Goal: Transaction & Acquisition: Purchase product/service

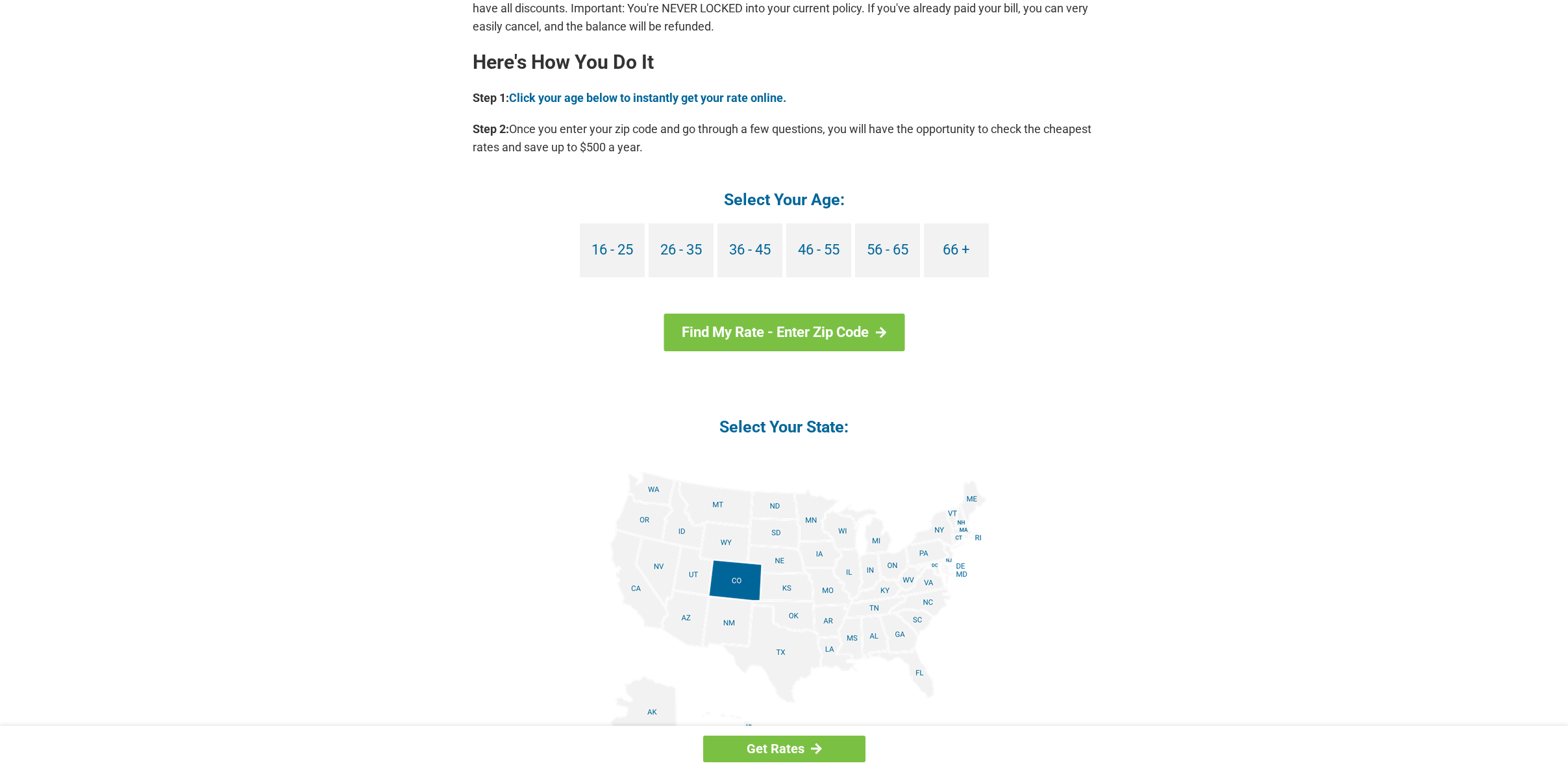
scroll to position [1179, 0]
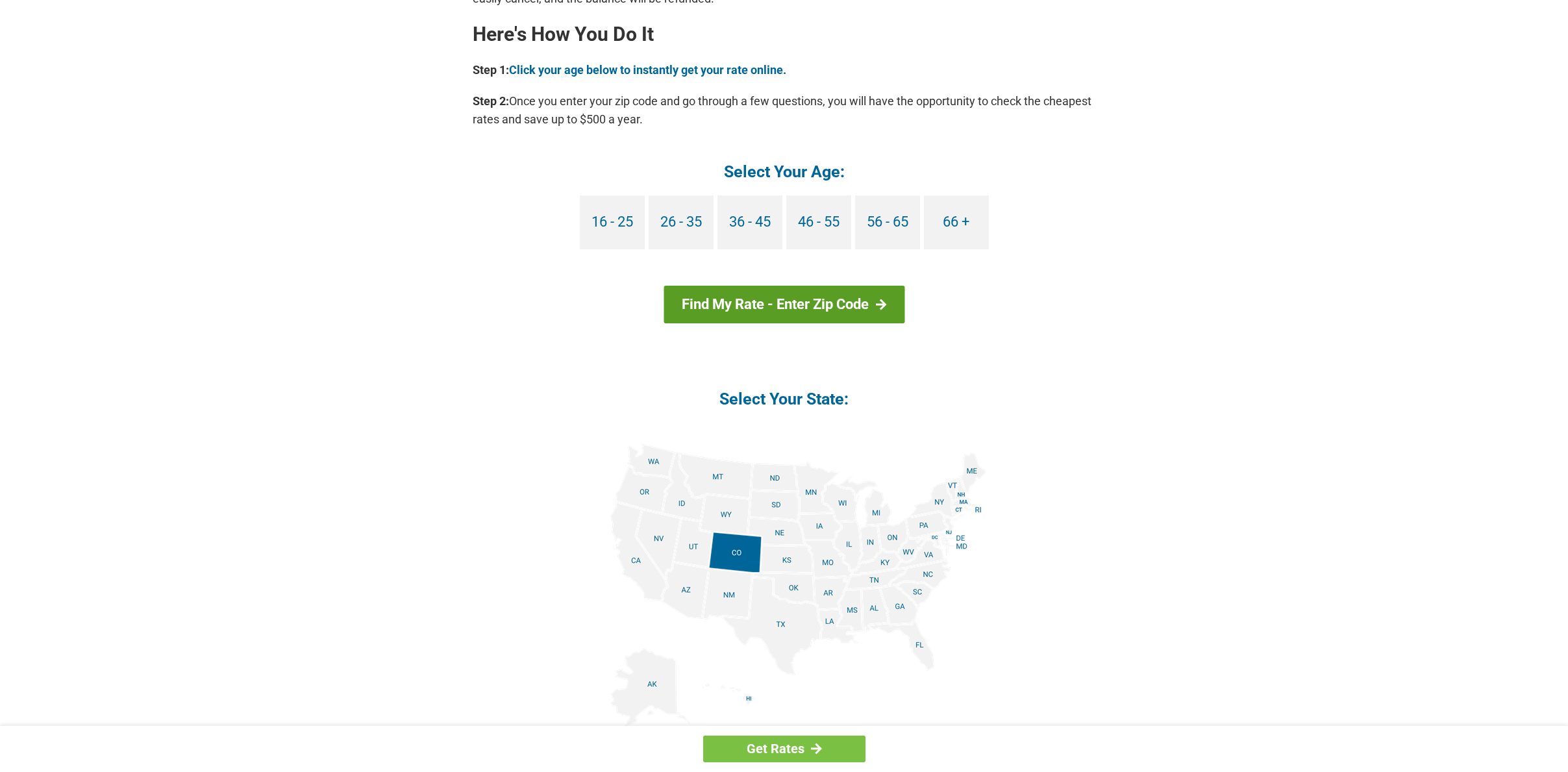
click at [856, 306] on link "Find My Rate - Enter Zip Code" at bounding box center [784, 304] width 241 height 38
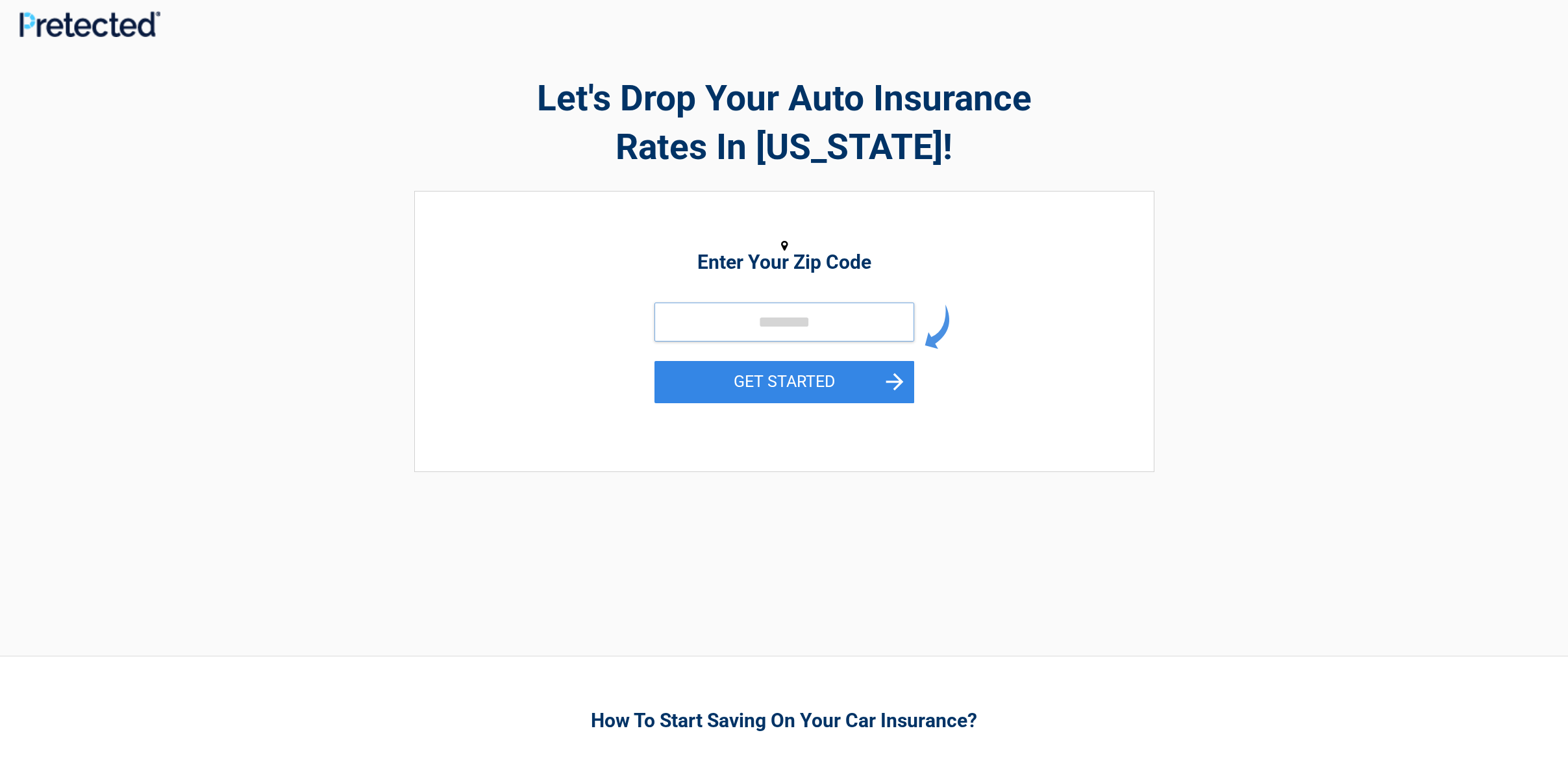
click at [745, 323] on input "tel" at bounding box center [784, 322] width 260 height 39
type input "*****"
click at [784, 381] on button "GET STARTED" at bounding box center [784, 382] width 260 height 42
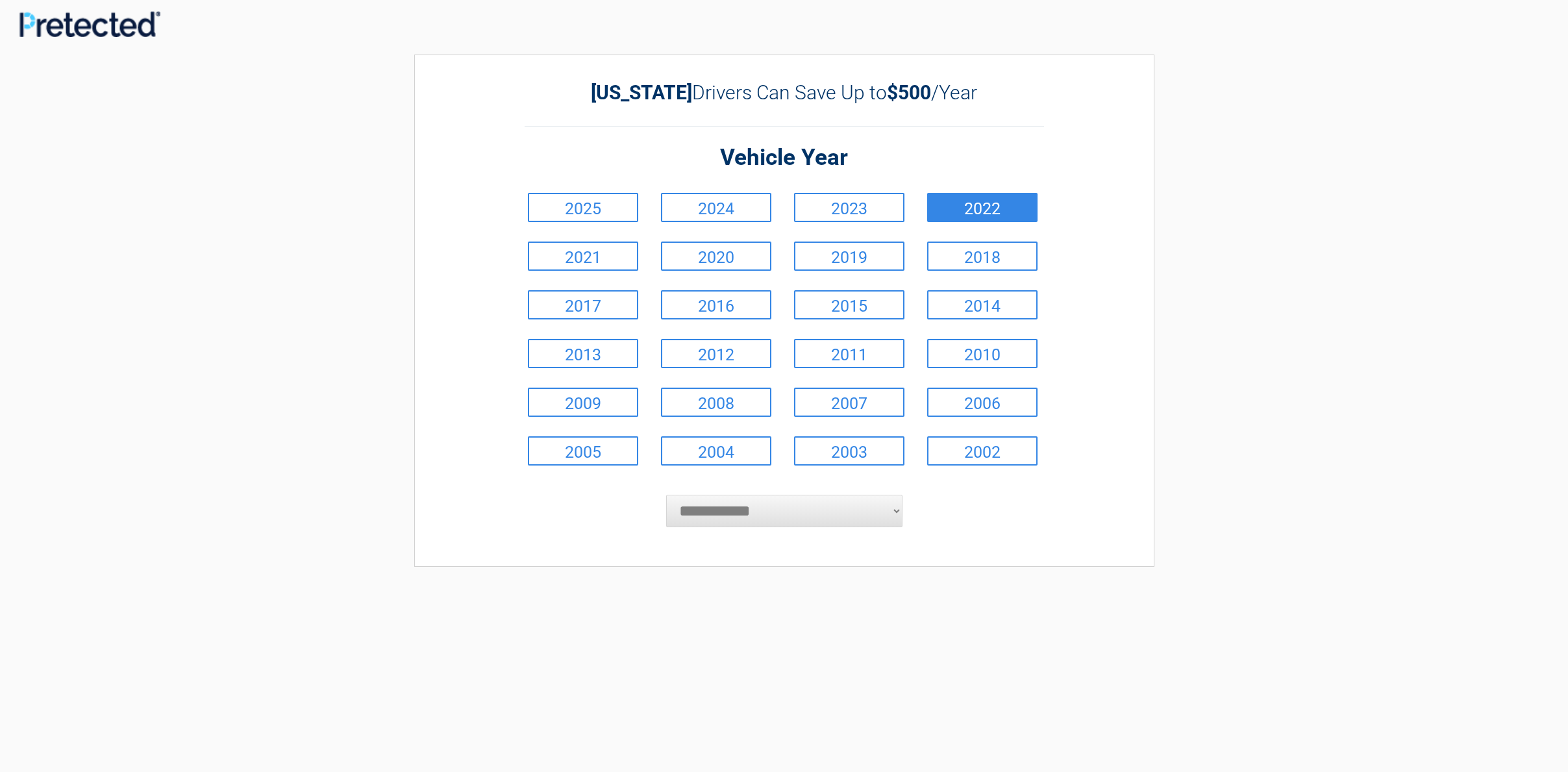
click at [987, 202] on link "2022" at bounding box center [982, 207] width 111 height 30
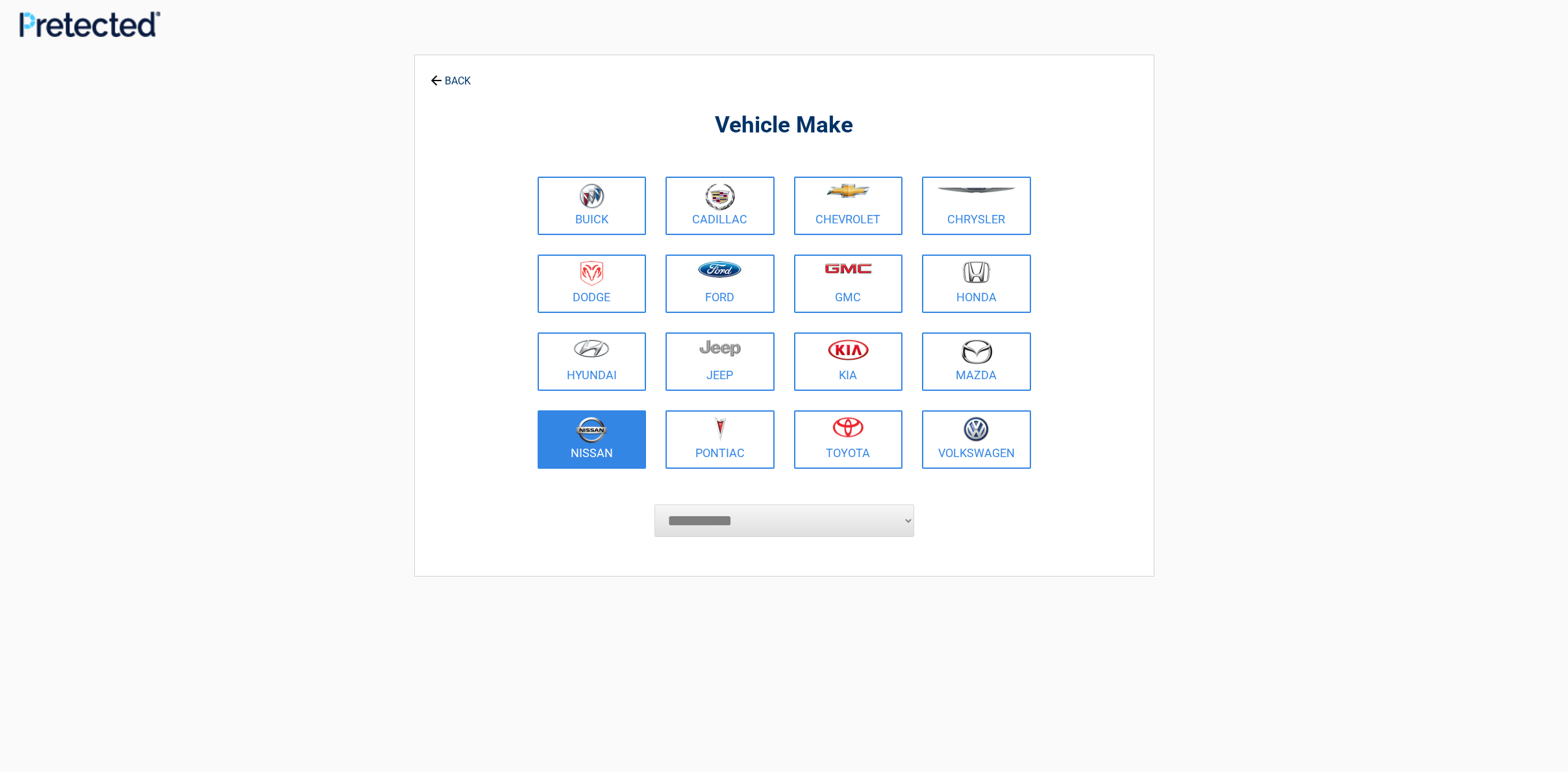
click at [587, 427] on img at bounding box center [591, 430] width 31 height 27
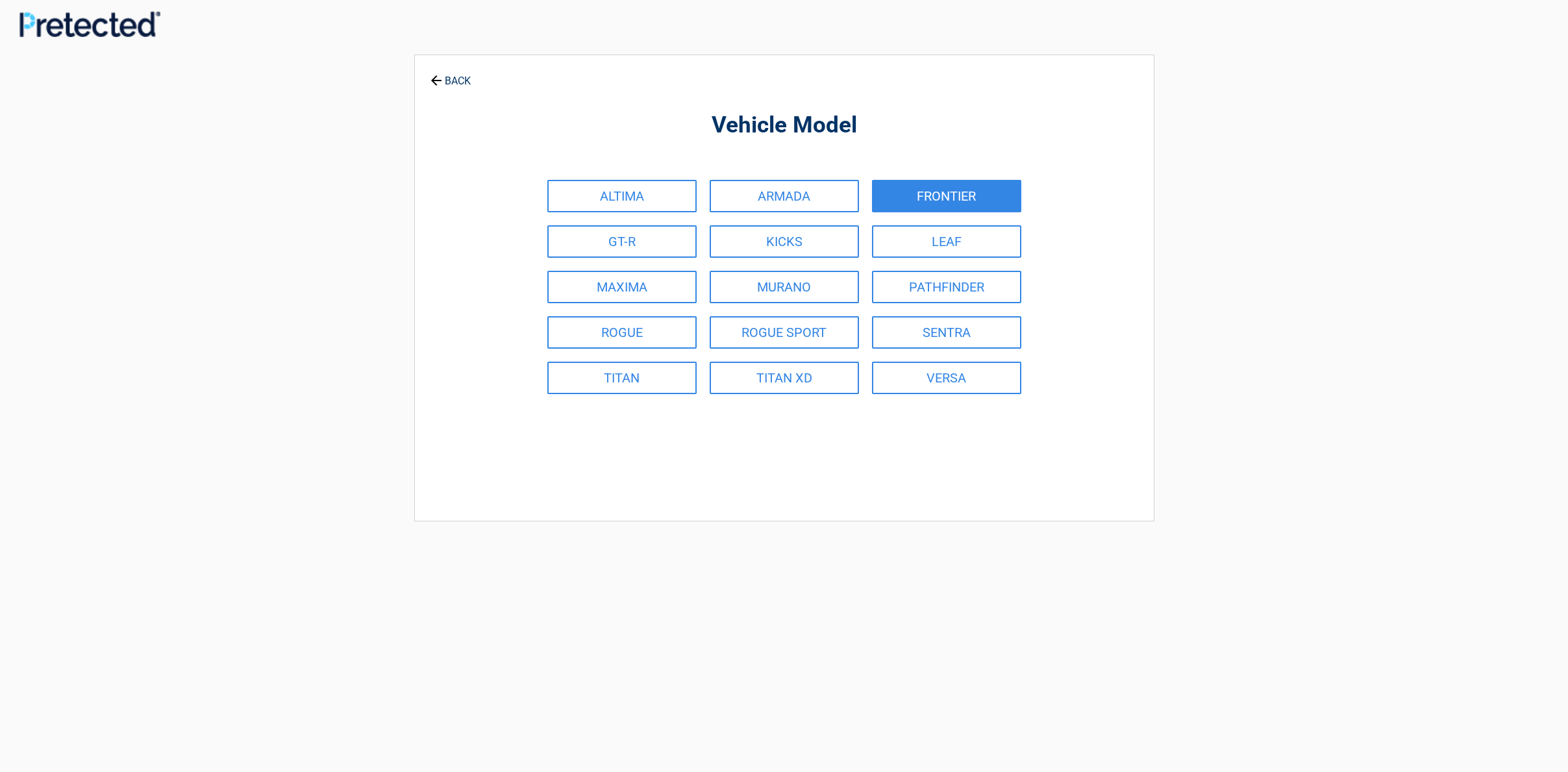
click at [935, 189] on link "FRONTIER" at bounding box center [947, 196] width 149 height 32
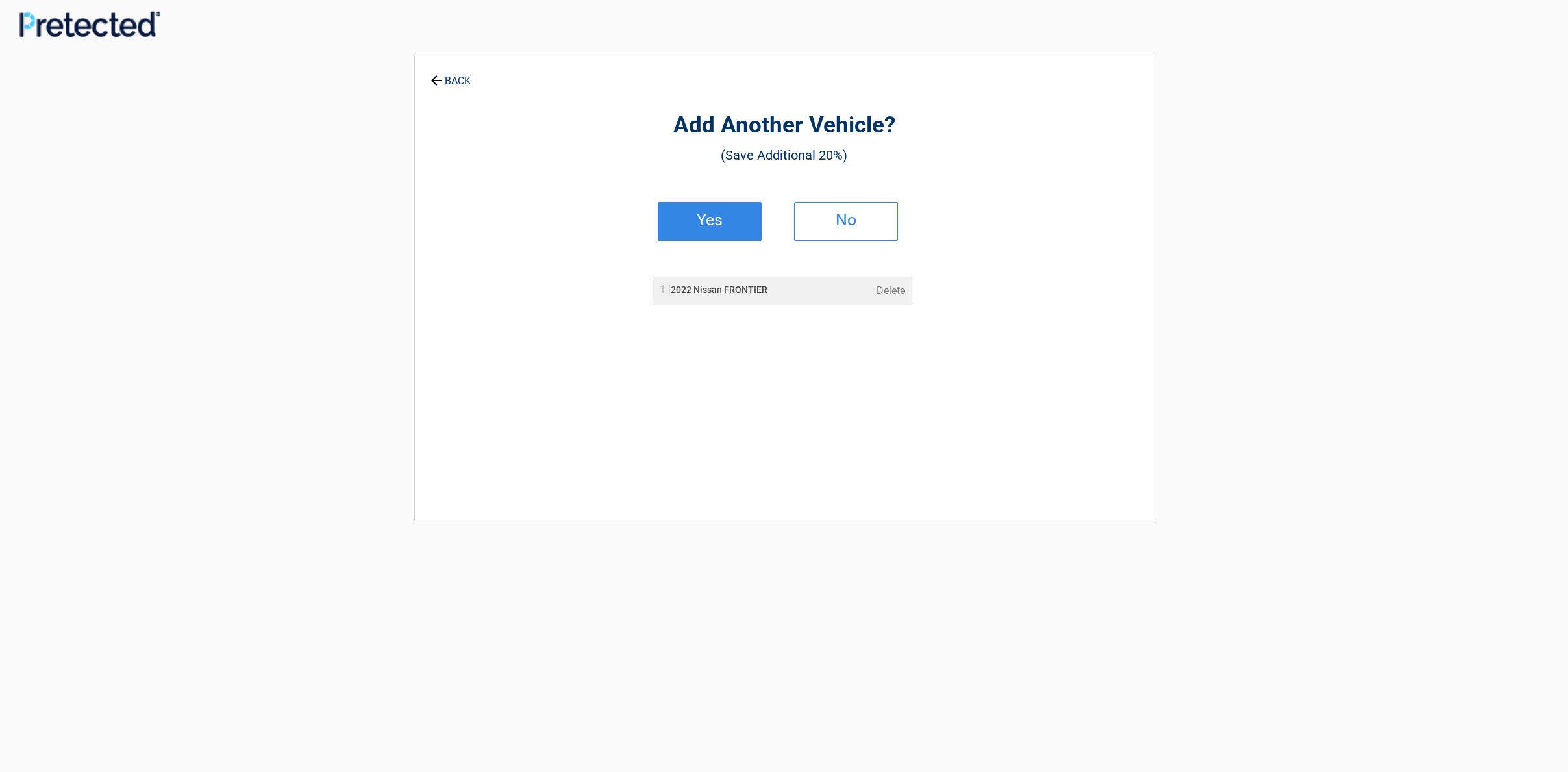
click at [843, 203] on link "No" at bounding box center [846, 221] width 104 height 39
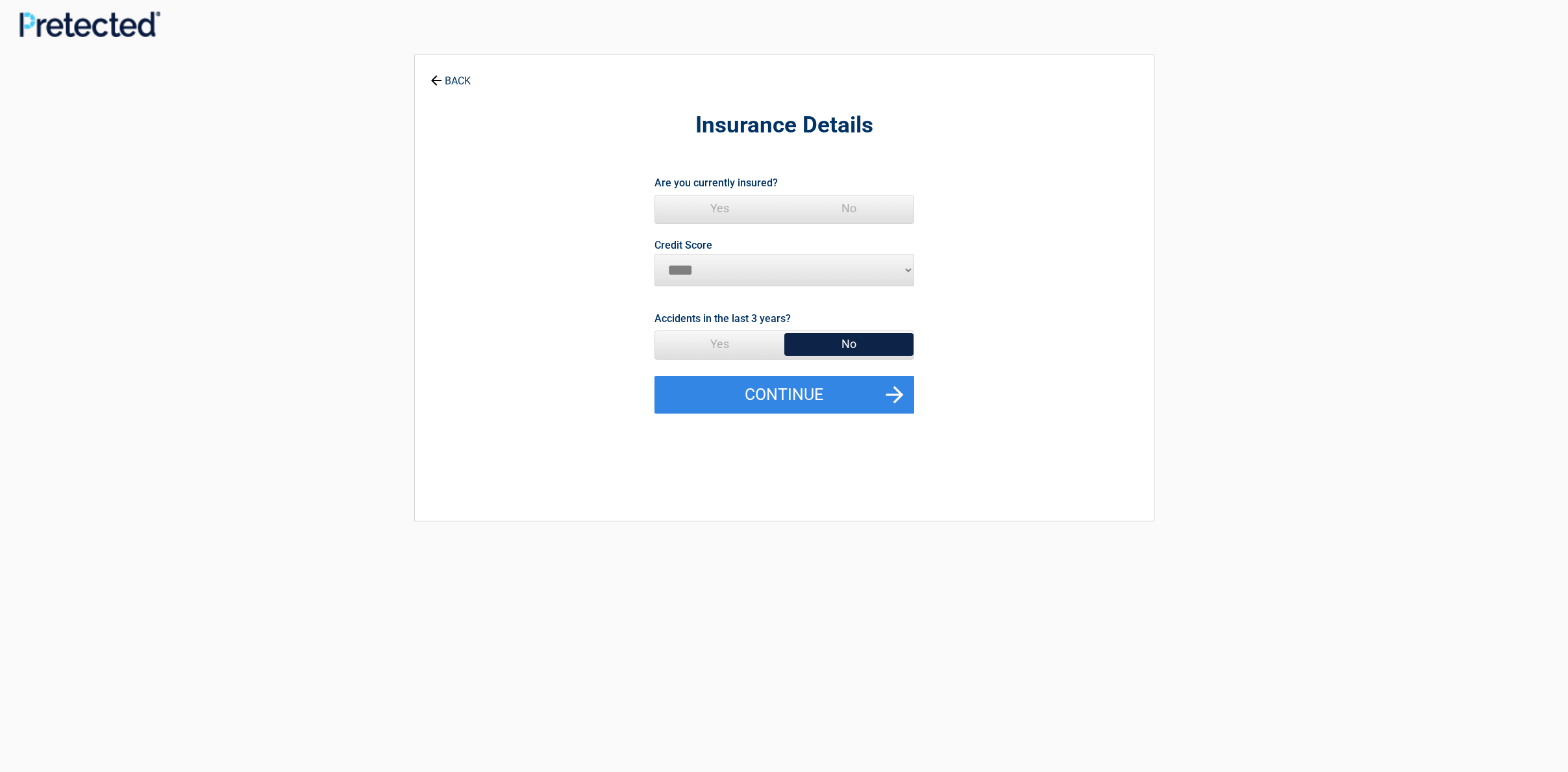
click at [864, 208] on span "No" at bounding box center [849, 208] width 129 height 26
click at [887, 405] on button "Continue" at bounding box center [784, 394] width 260 height 38
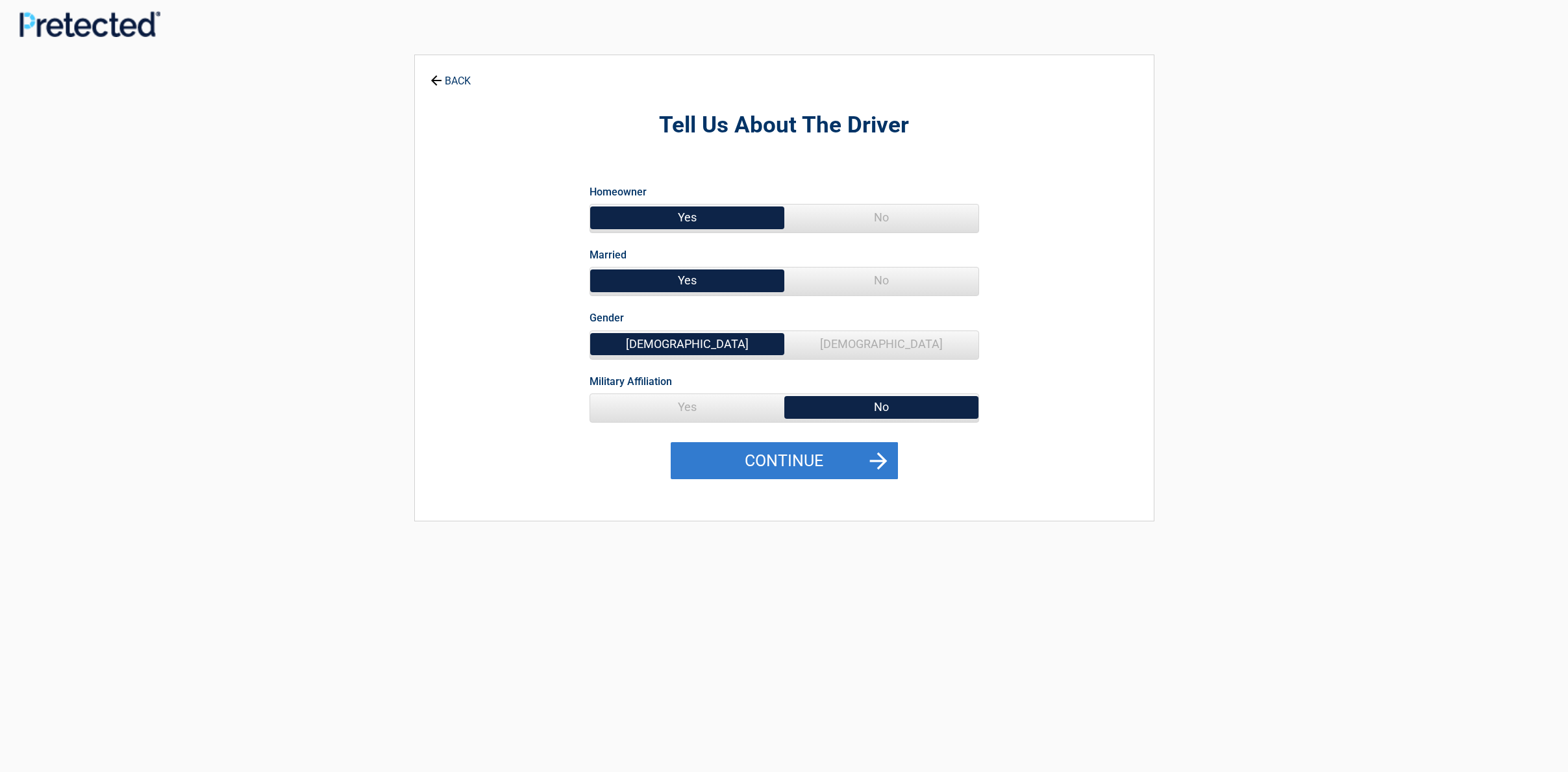
click at [844, 463] on button "Continue" at bounding box center [784, 461] width 227 height 38
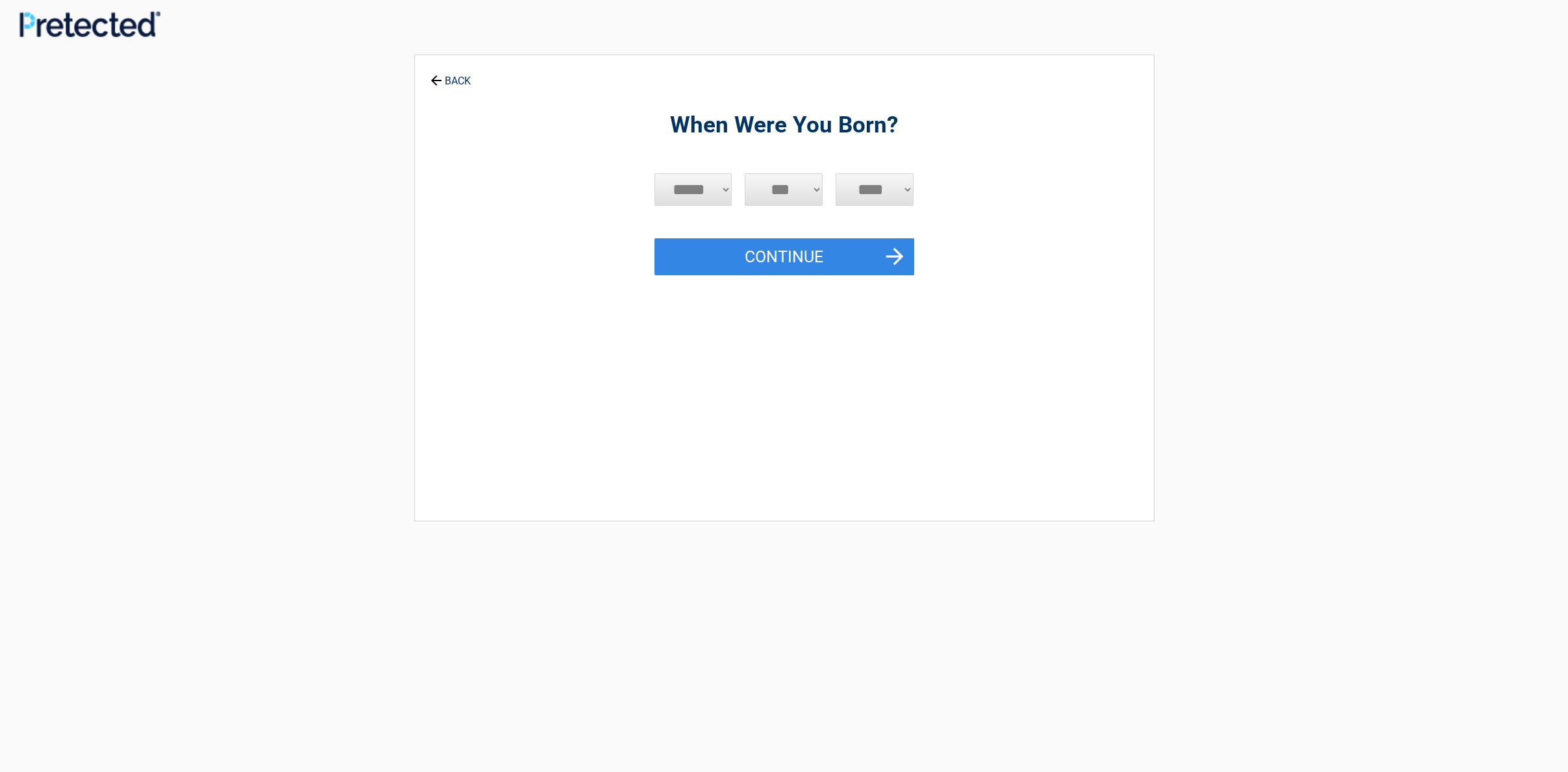
select select "****"
click at [911, 251] on button "Continue" at bounding box center [784, 257] width 260 height 38
select select "*"
click at [875, 252] on button "Continue" at bounding box center [784, 257] width 260 height 38
